Goal: Transaction & Acquisition: Book appointment/travel/reservation

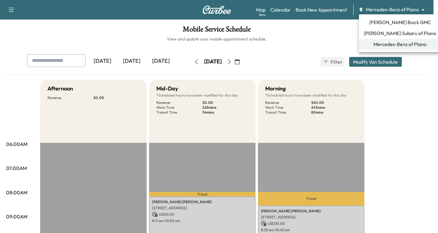
click at [424, 10] on body "Support Log Out Map Beta Calendar Book New Appointment Mercedes-Benz of Plano *…" at bounding box center [219, 116] width 438 height 233
click at [376, 33] on span "[PERSON_NAME] Subaru of Plano" at bounding box center [400, 32] width 72 height 7
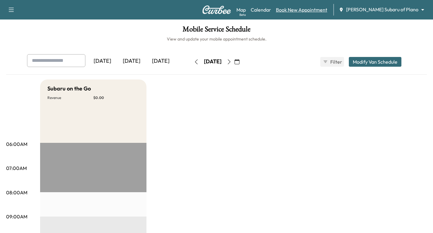
click at [324, 12] on link "Book New Appointment" at bounding box center [301, 9] width 51 height 7
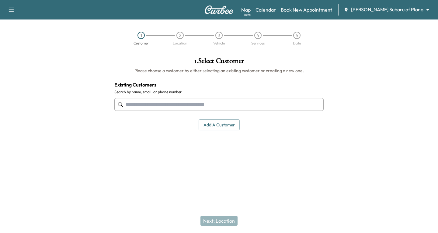
click at [127, 104] on input "text" at bounding box center [218, 104] width 209 height 13
click at [129, 107] on input "text" at bounding box center [218, 104] width 209 height 13
click at [126, 104] on input "text" at bounding box center [218, 104] width 209 height 13
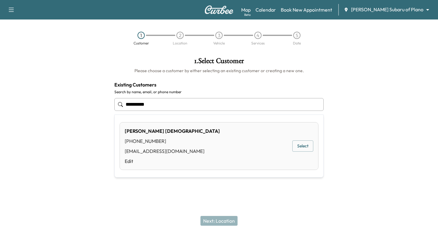
click at [296, 142] on button "Select" at bounding box center [302, 145] width 21 height 11
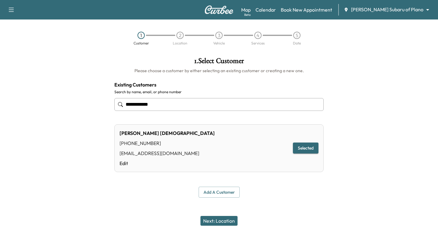
type input "**********"
click at [216, 221] on button "Next: Location" at bounding box center [218, 221] width 37 height 10
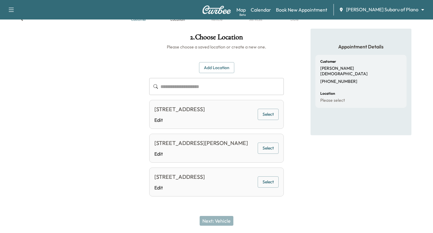
scroll to position [49, 0]
click at [269, 142] on button "Select" at bounding box center [268, 147] width 21 height 11
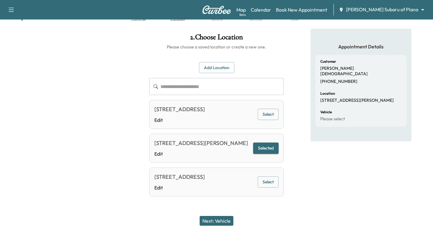
click at [224, 220] on button "Next: Vehicle" at bounding box center [217, 221] width 34 height 10
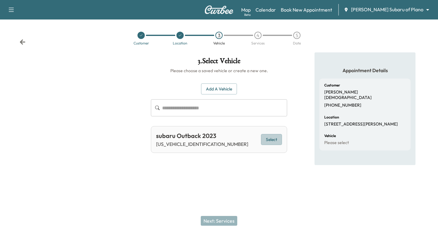
click at [269, 140] on button "Select" at bounding box center [271, 139] width 21 height 11
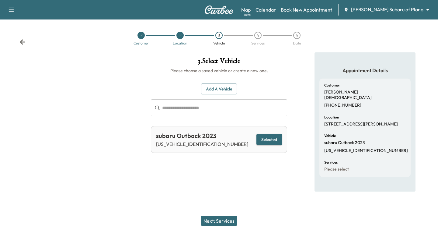
drag, startPoint x: 224, startPoint y: 218, endPoint x: 224, endPoint y: 227, distance: 8.8
click at [224, 227] on div "Next: Services" at bounding box center [219, 220] width 438 height 24
click at [222, 218] on button "Next: Services" at bounding box center [219, 221] width 36 height 10
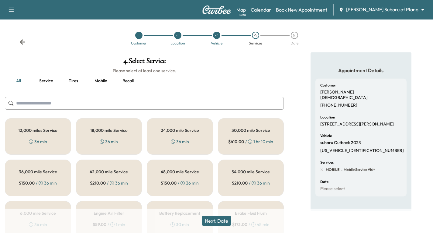
click at [106, 137] on div "18,000 mile Service 36 min" at bounding box center [109, 136] width 66 height 36
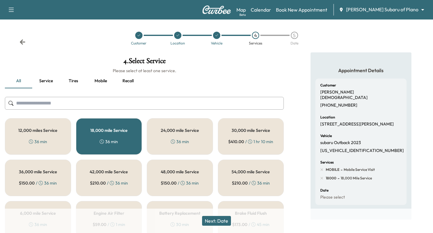
click at [227, 219] on button "Next: Date" at bounding box center [216, 221] width 29 height 10
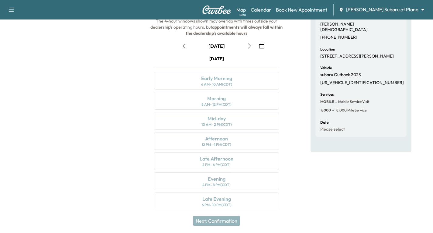
scroll to position [72, 0]
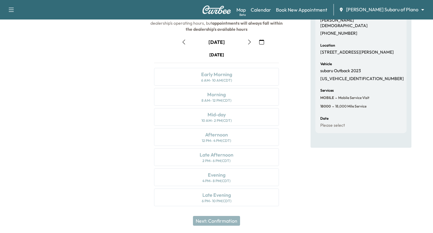
click at [249, 42] on icon "button" at bounding box center [249, 42] width 5 height 5
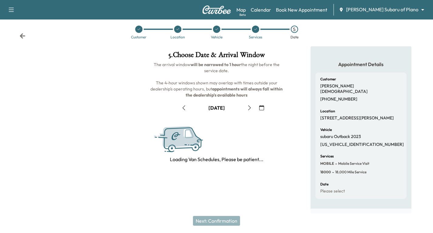
scroll to position [6, 0]
click at [249, 42] on div "Customer Location Vehicle Services 5 Date" at bounding box center [216, 32] width 433 height 28
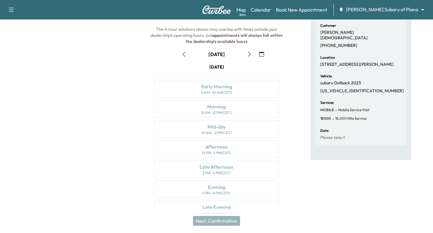
scroll to position [72, 0]
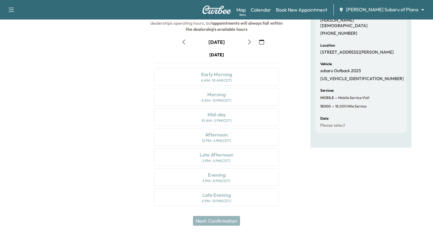
click at [248, 43] on icon "button" at bounding box center [249, 42] width 5 height 5
click at [250, 42] on icon "button" at bounding box center [249, 42] width 5 height 5
